Goal: Navigation & Orientation: Find specific page/section

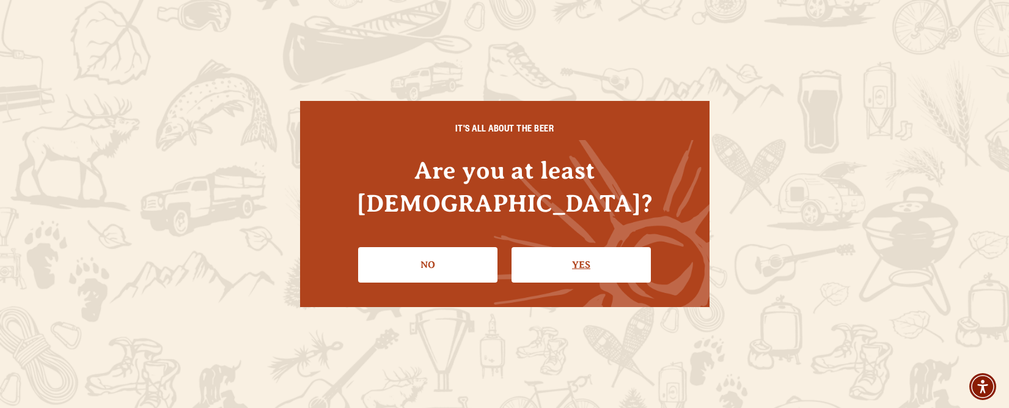
click at [584, 247] on link "Yes" at bounding box center [580, 264] width 139 height 35
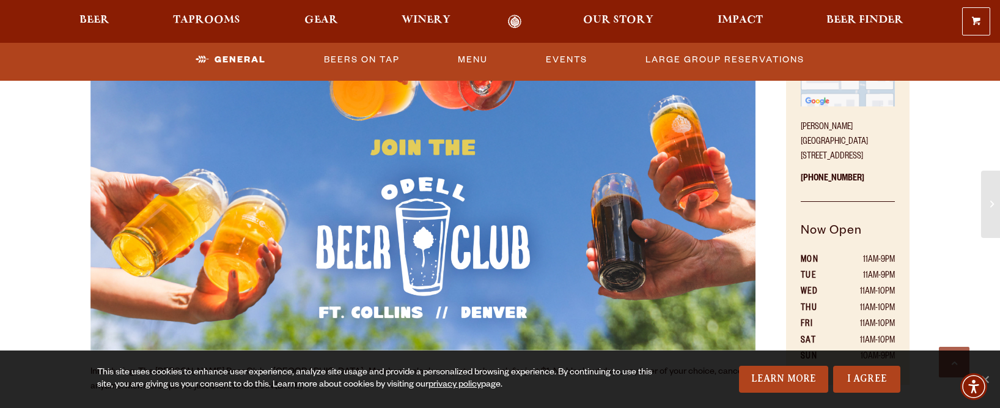
scroll to position [672, 0]
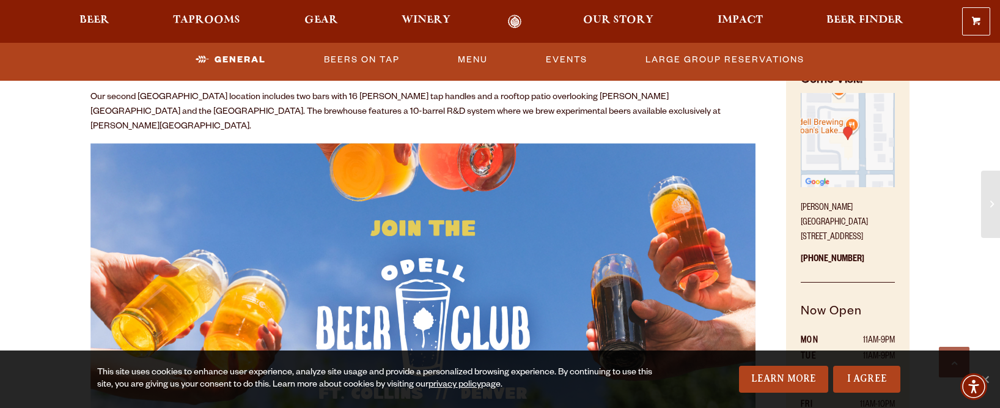
scroll to position [611, 0]
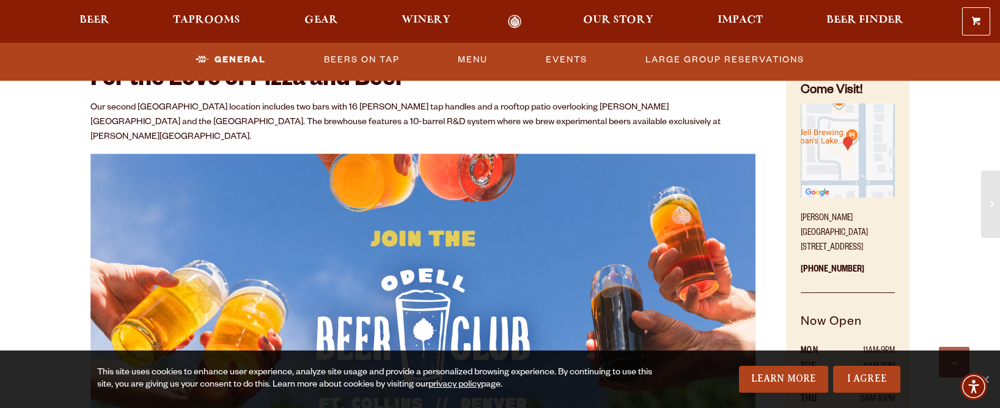
click at [847, 176] on img "Find on Google Maps (opens in a new window)" at bounding box center [848, 150] width 94 height 94
click at [870, 371] on link "I Agree" at bounding box center [866, 378] width 67 height 27
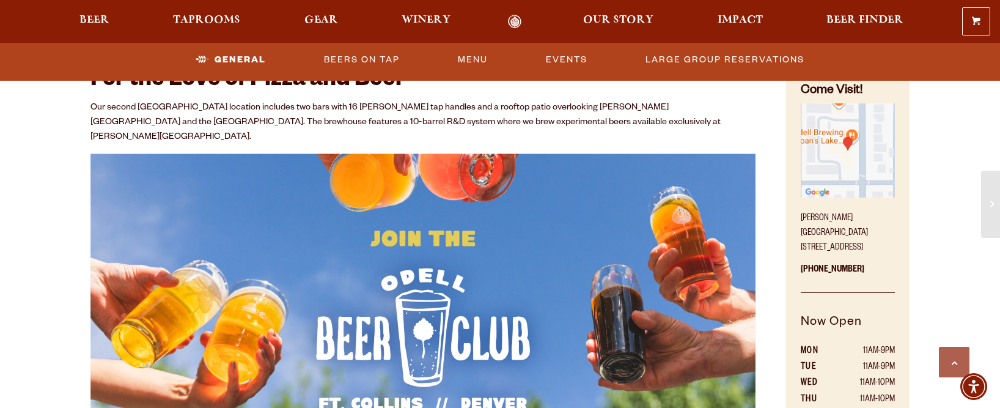
click at [822, 147] on img "Find on Google Maps (opens in a new window)" at bounding box center [848, 150] width 94 height 94
